Goal: Check status: Check status

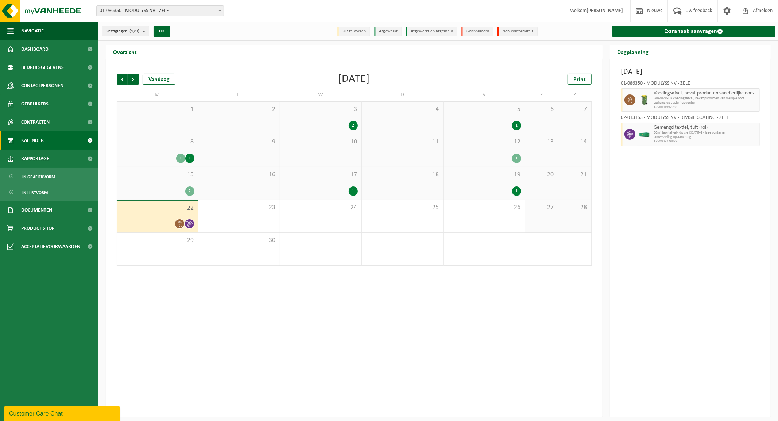
click at [32, 139] on span "Kalender" at bounding box center [32, 140] width 23 height 18
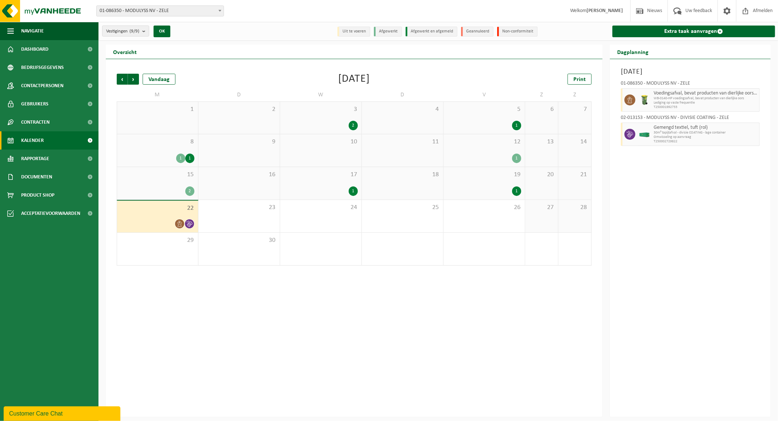
click at [190, 341] on div "Vorige Volgende Vandaag September 2025 Print M D W D V Z Z 1 2 3 2 4 5 1 6 7 8 …" at bounding box center [354, 238] width 497 height 358
click at [37, 137] on span "Kalender" at bounding box center [32, 140] width 23 height 18
